Goal: Information Seeking & Learning: Check status

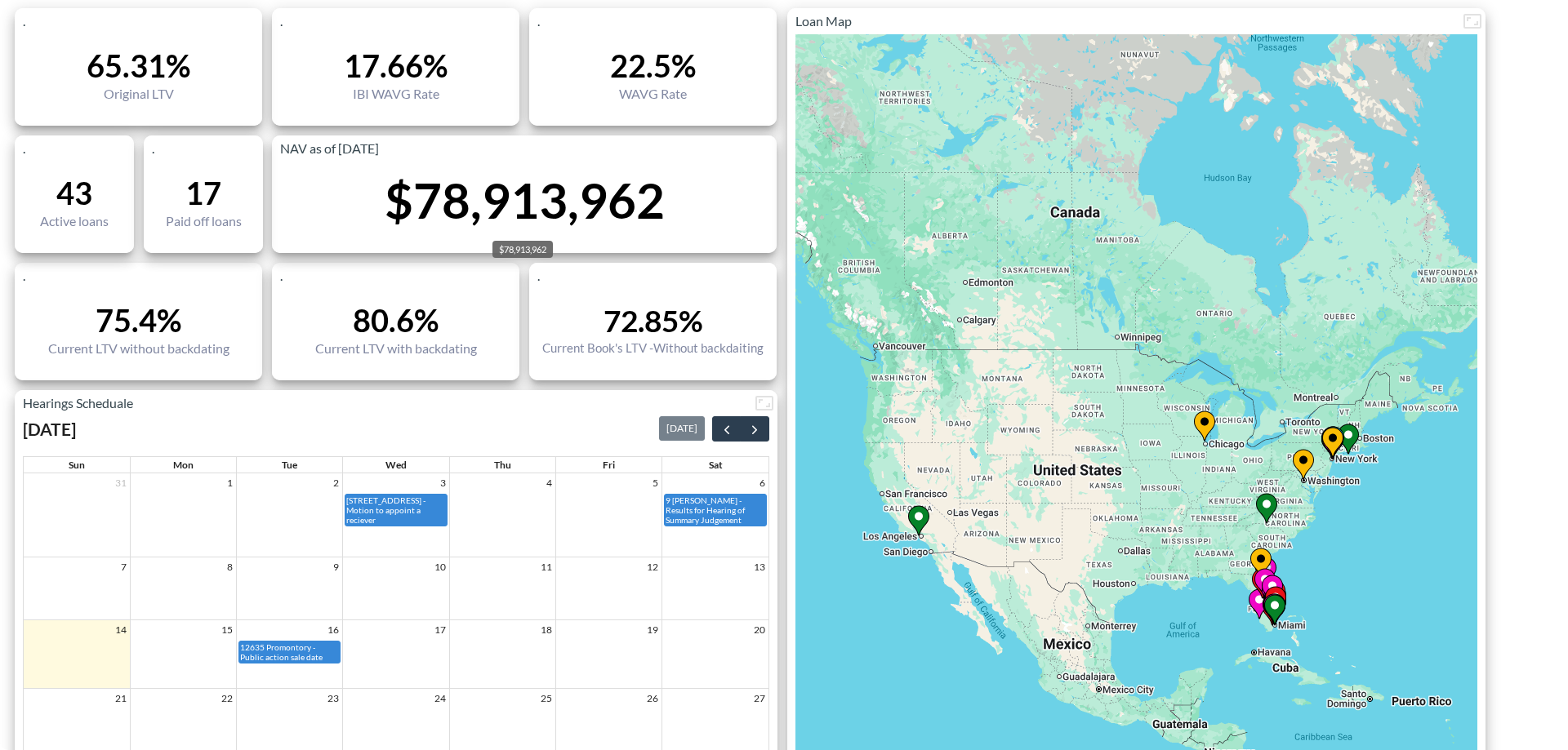
click at [481, 177] on div "$78,913,962" at bounding box center [525, 199] width 280 height 59
